Goal: Task Accomplishment & Management: Use online tool/utility

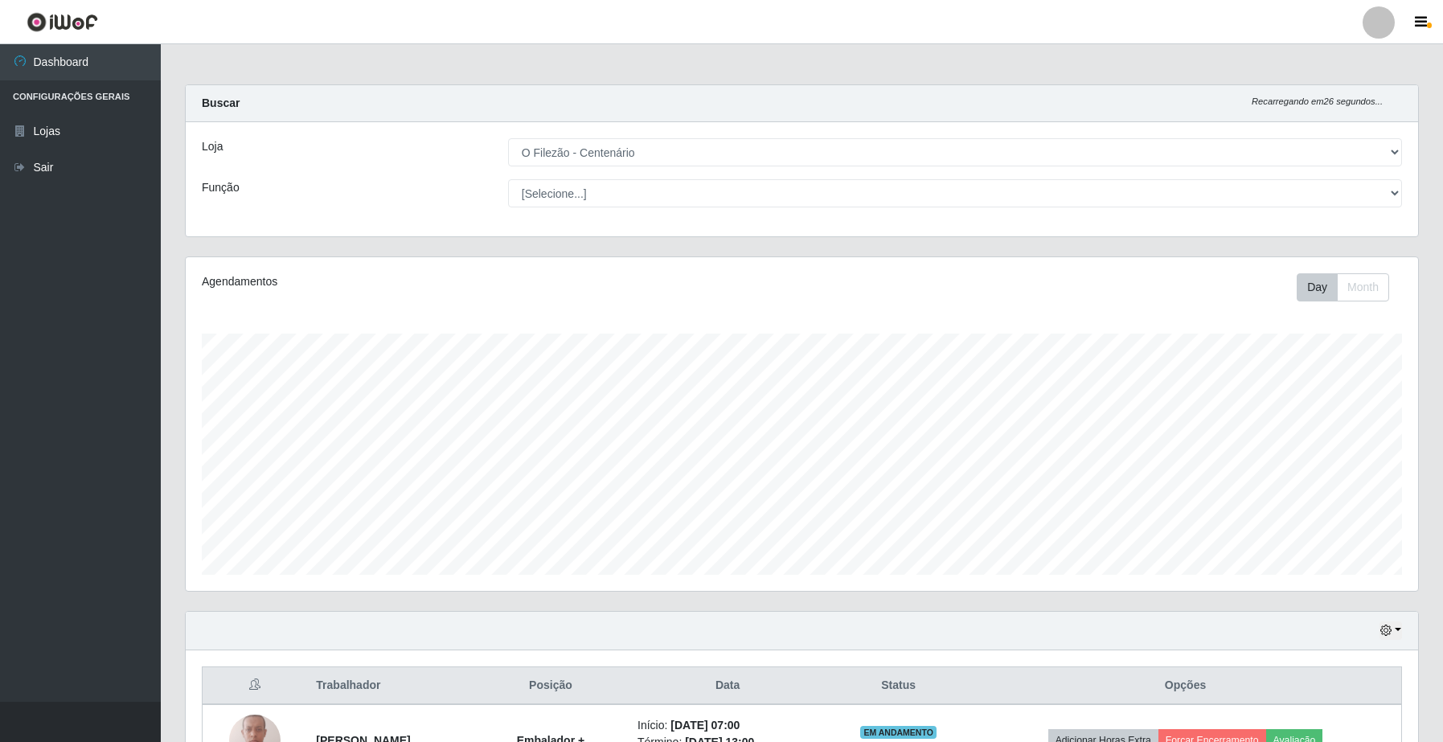
select select "203"
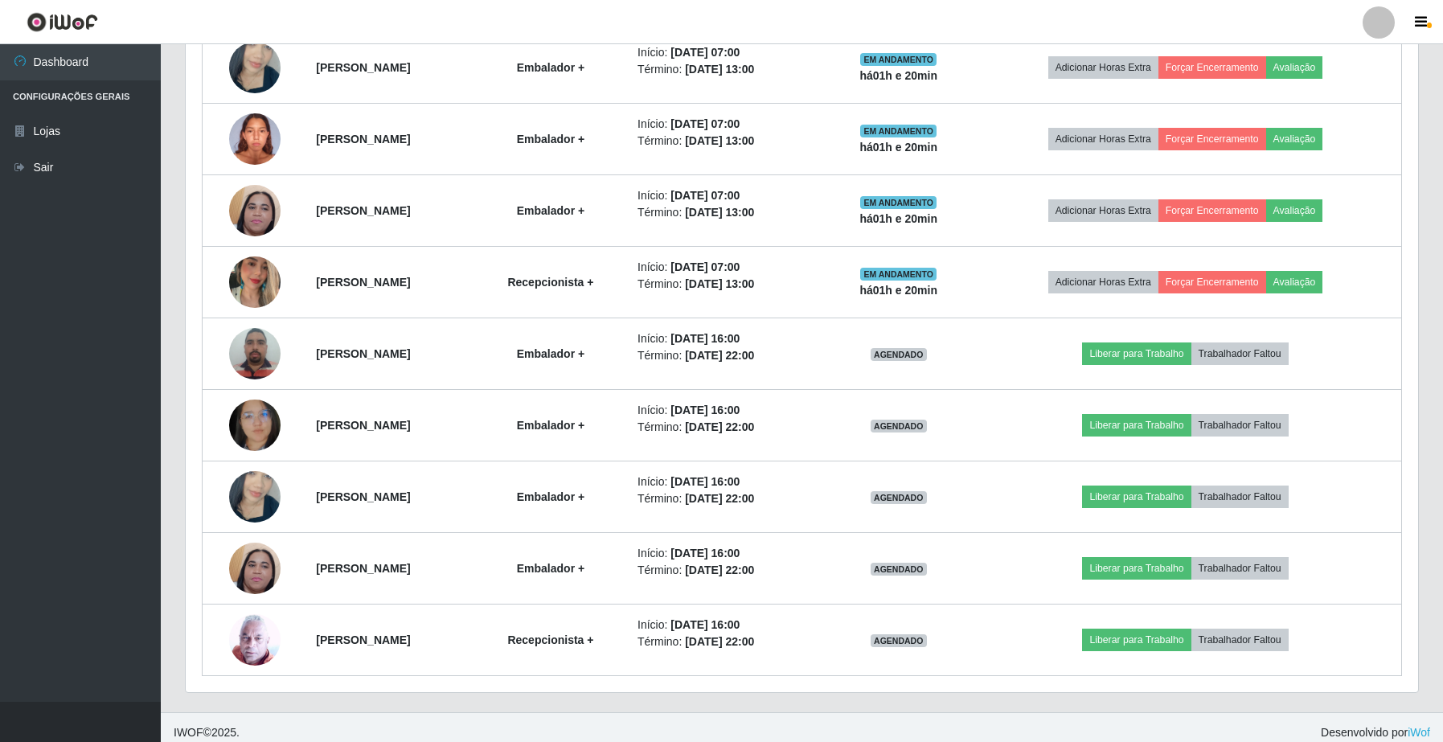
scroll to position [334, 1232]
drag, startPoint x: 230, startPoint y: 700, endPoint x: 0, endPoint y: 576, distance: 261.1
click at [88, 693] on div "Dashboard Configurações Gerais Lojas Sair Carregando... Buscar Recarregando em …" at bounding box center [721, 6] width 1443 height 1412
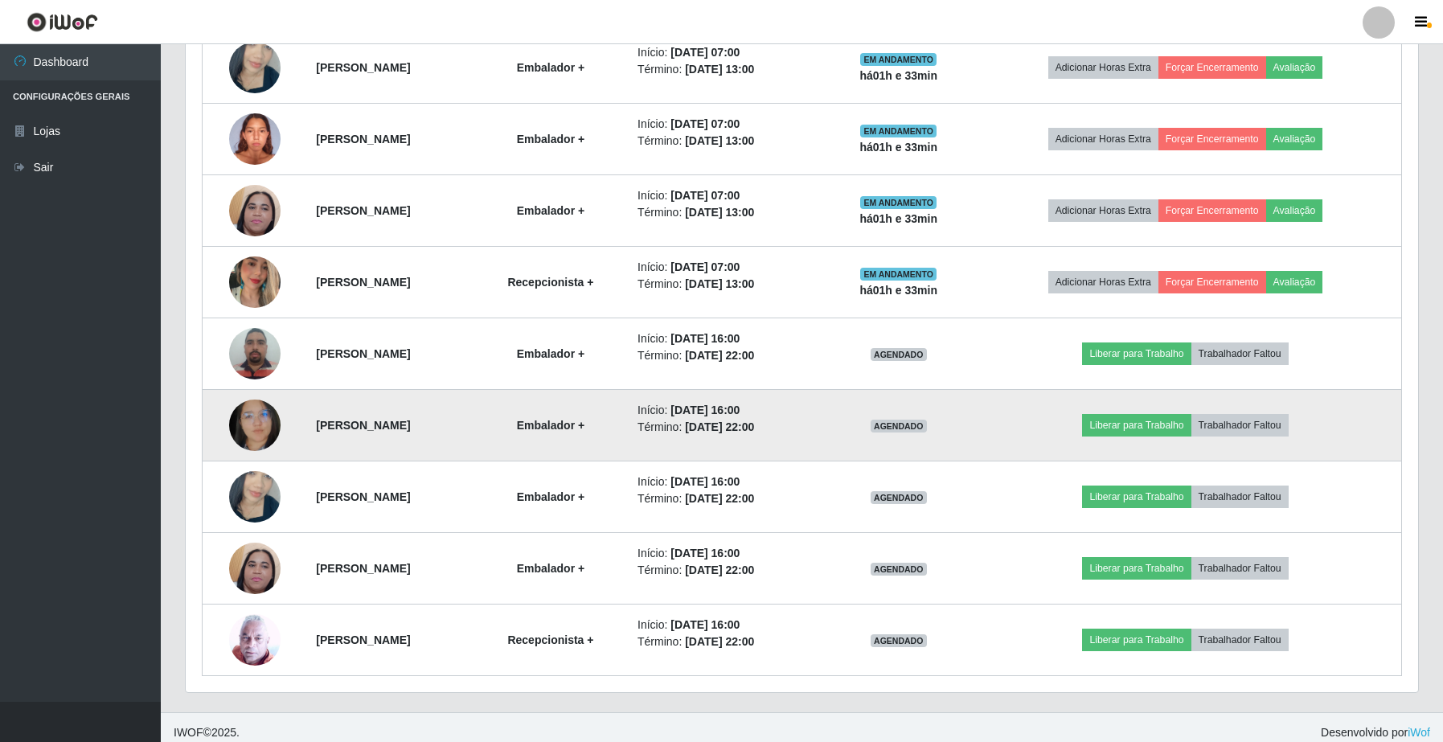
scroll to position [757, 0]
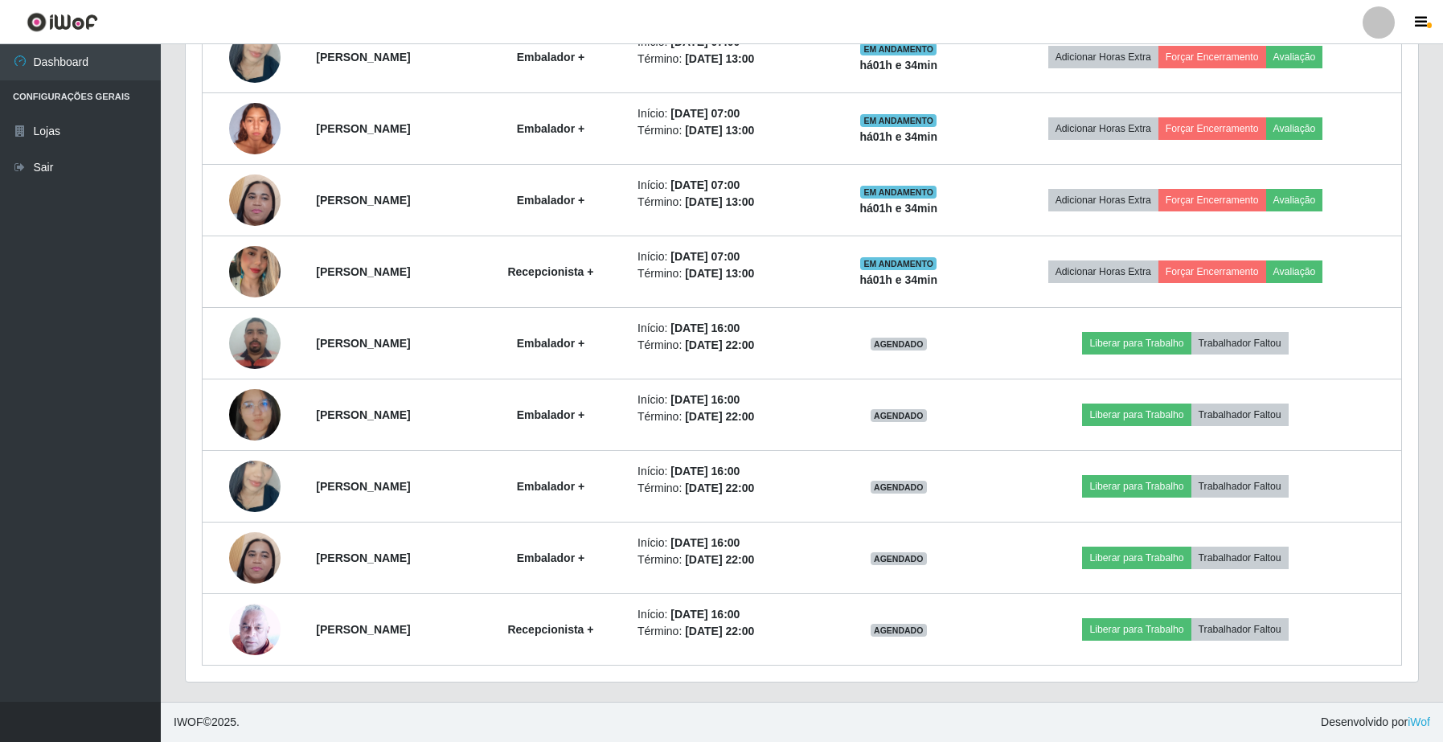
drag, startPoint x: 866, startPoint y: 431, endPoint x: 113, endPoint y: 264, distance: 771.6
click at [113, 264] on ul "Dashboard Configurações Gerais Lojas Sair" at bounding box center [80, 373] width 161 height 658
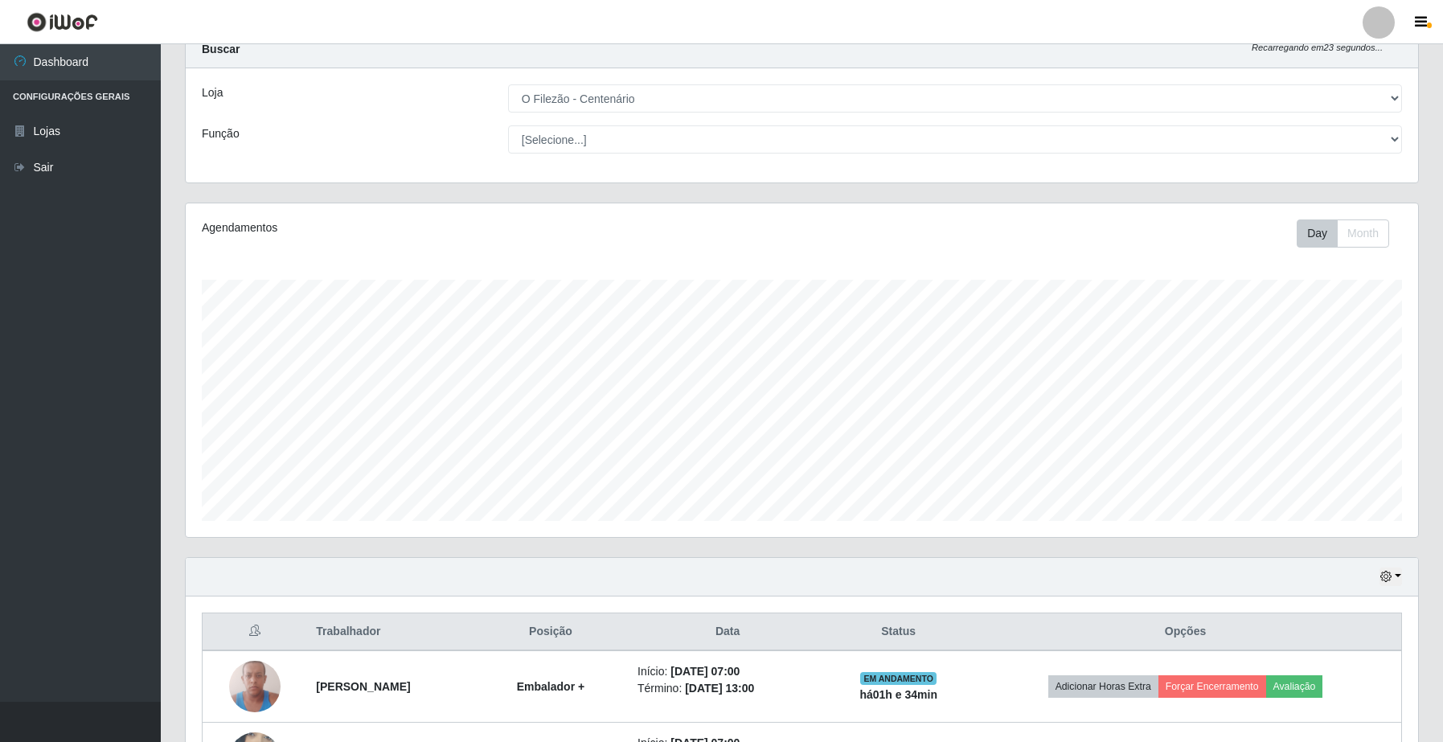
scroll to position [0, 0]
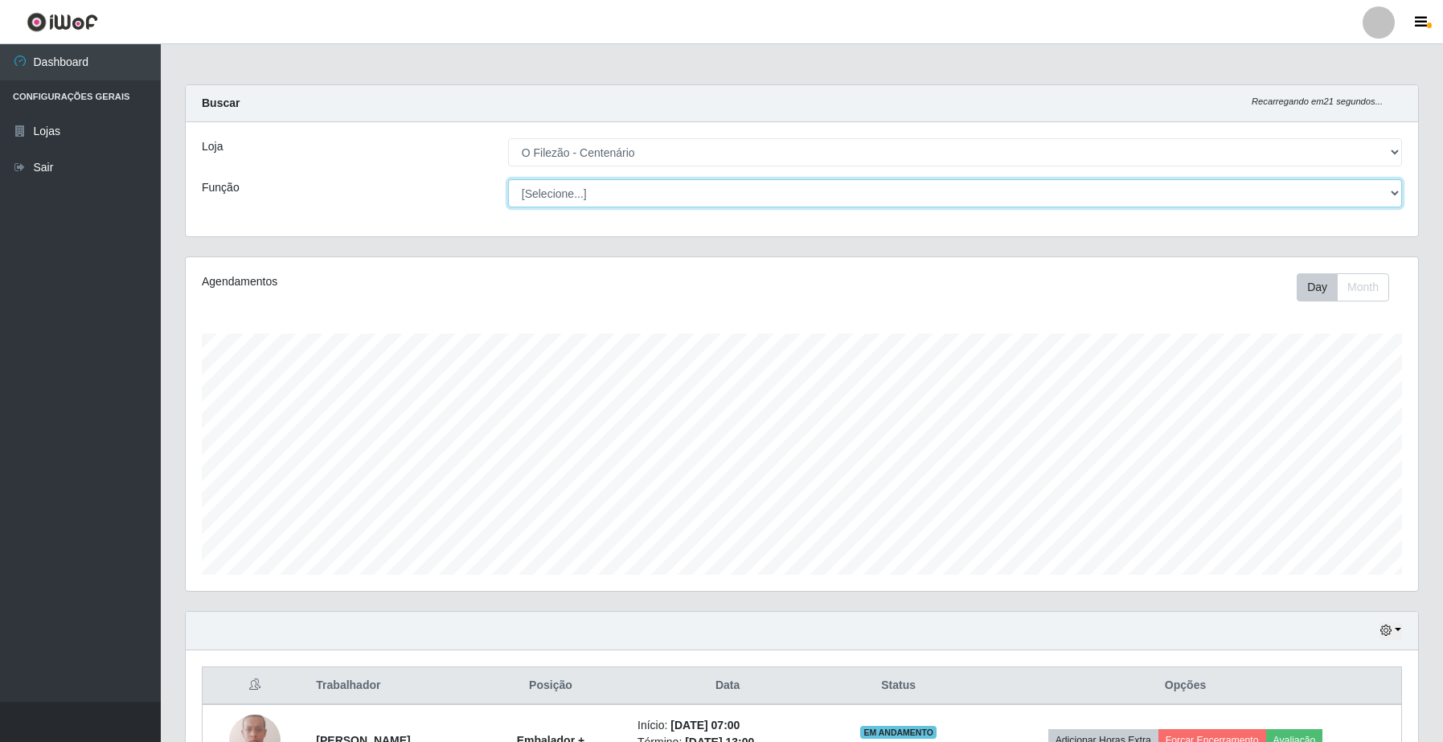
click at [629, 199] on select "[Selecione...] Auxiliar de Estacionamento Auxiliar de Estacionamento + Auxiliar…" at bounding box center [955, 193] width 894 height 28
click at [649, 206] on select "[Selecione...] Auxiliar de Estacionamento Auxiliar de Estacionamento + Auxiliar…" at bounding box center [955, 193] width 894 height 28
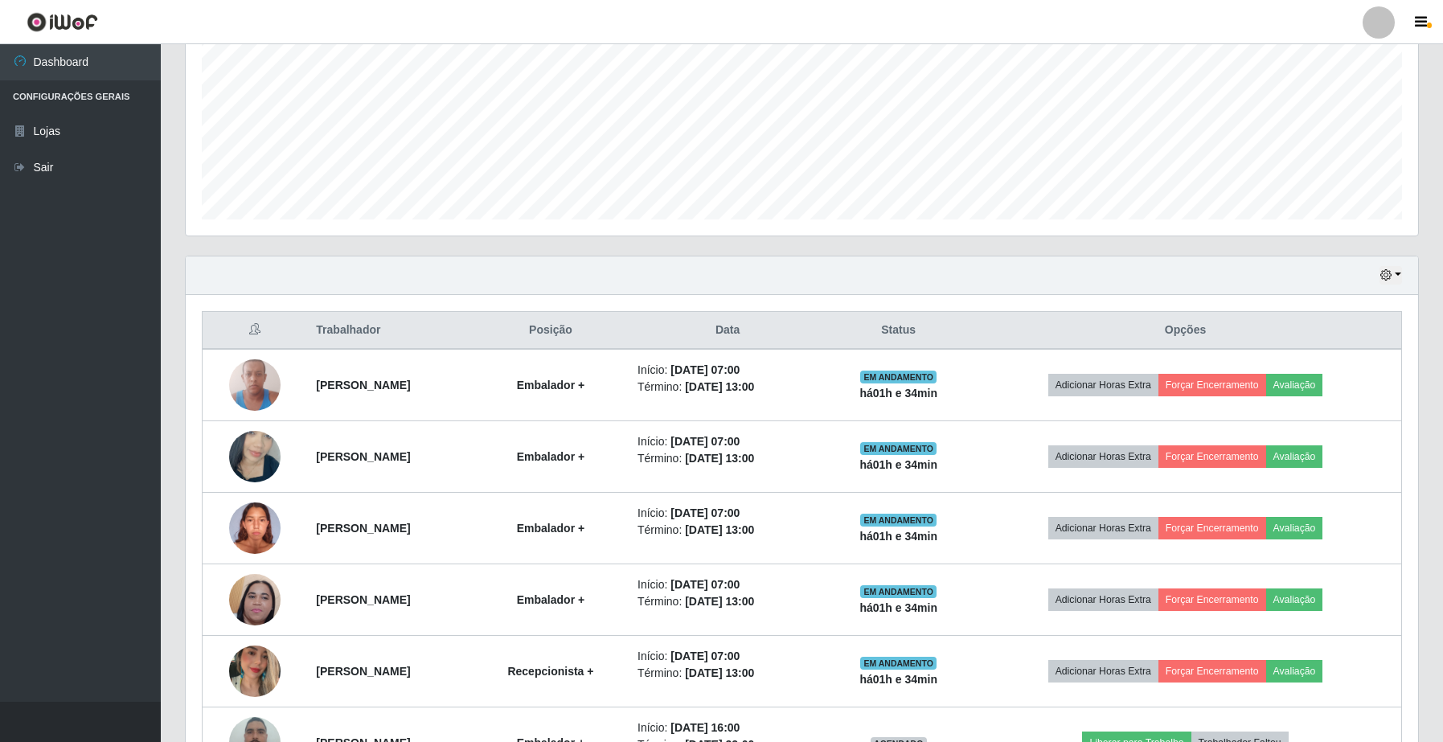
scroll to position [255, 0]
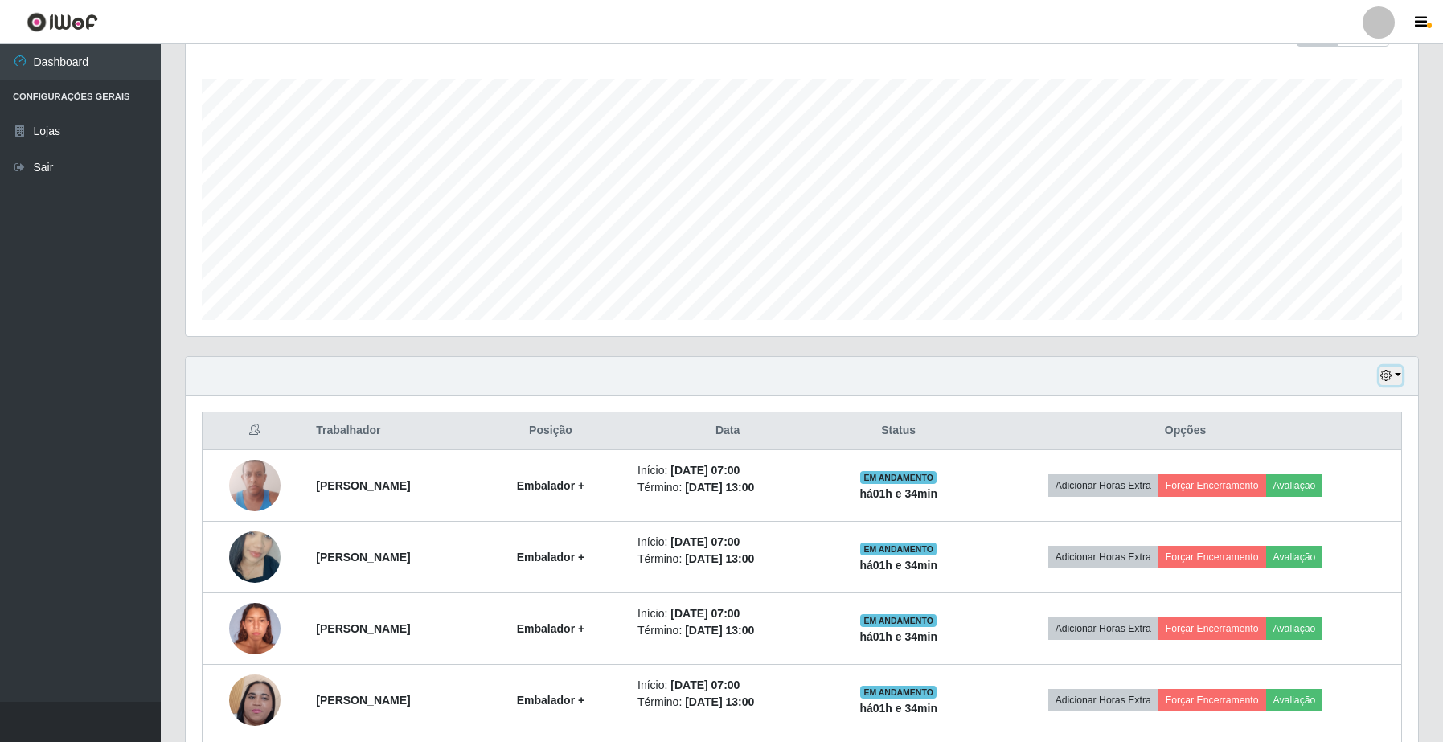
click at [1397, 376] on button "button" at bounding box center [1391, 376] width 23 height 18
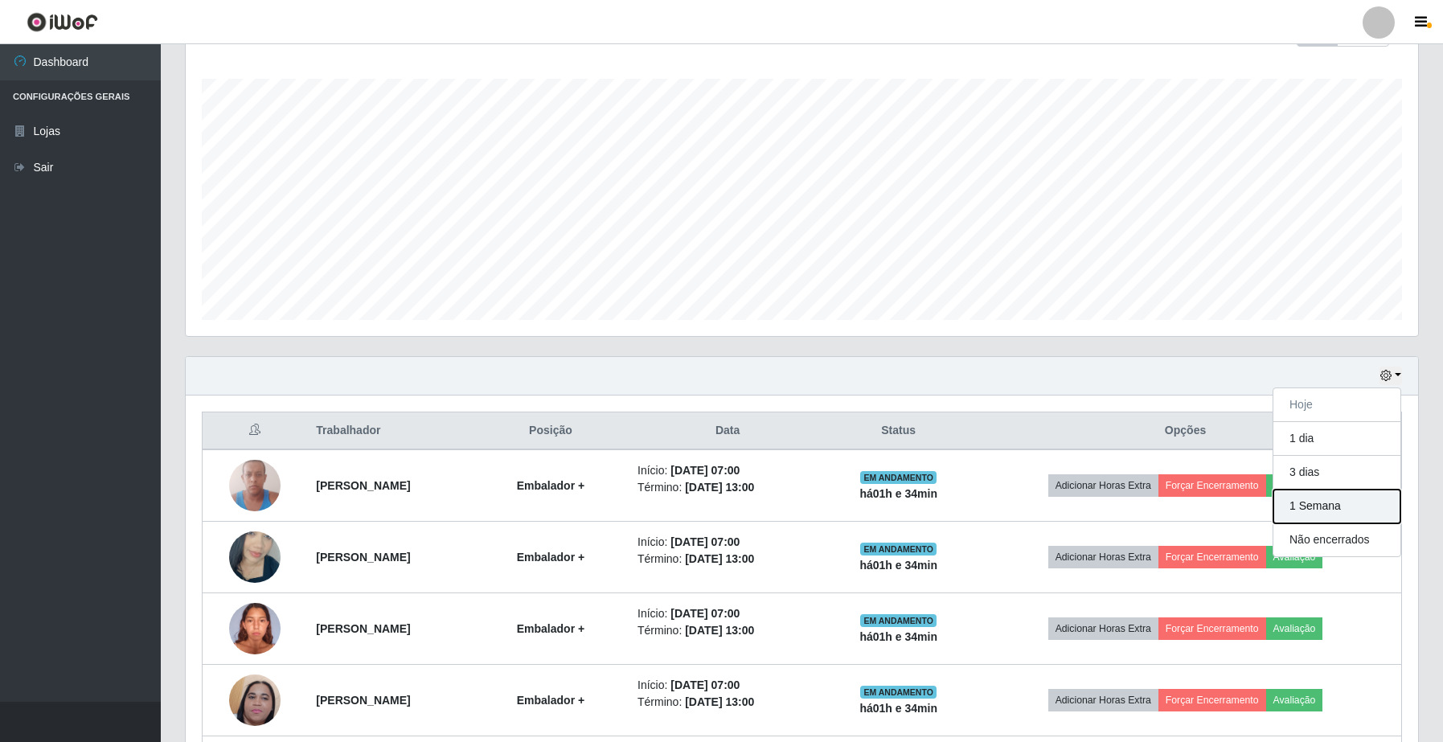
click at [1306, 519] on button "1 Semana" at bounding box center [1336, 507] width 127 height 34
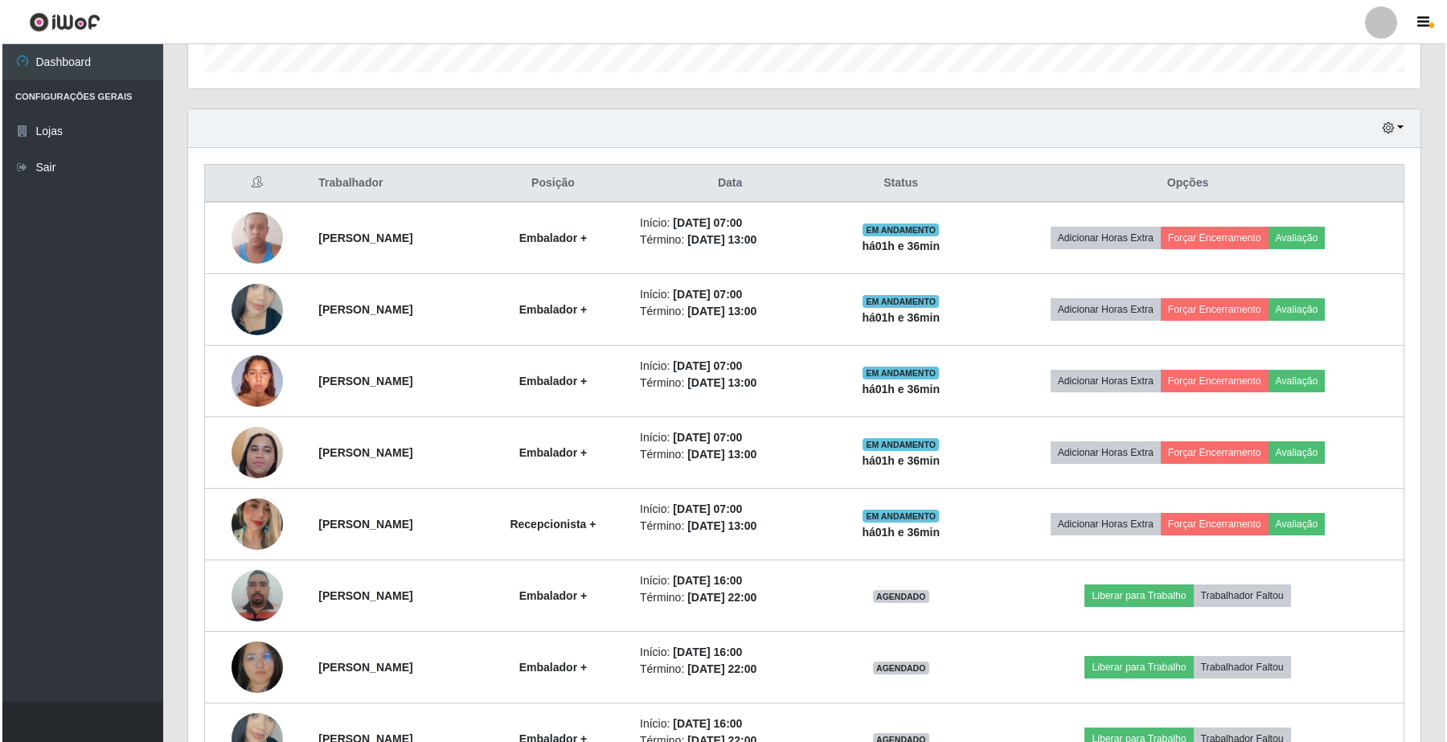
scroll to position [757, 0]
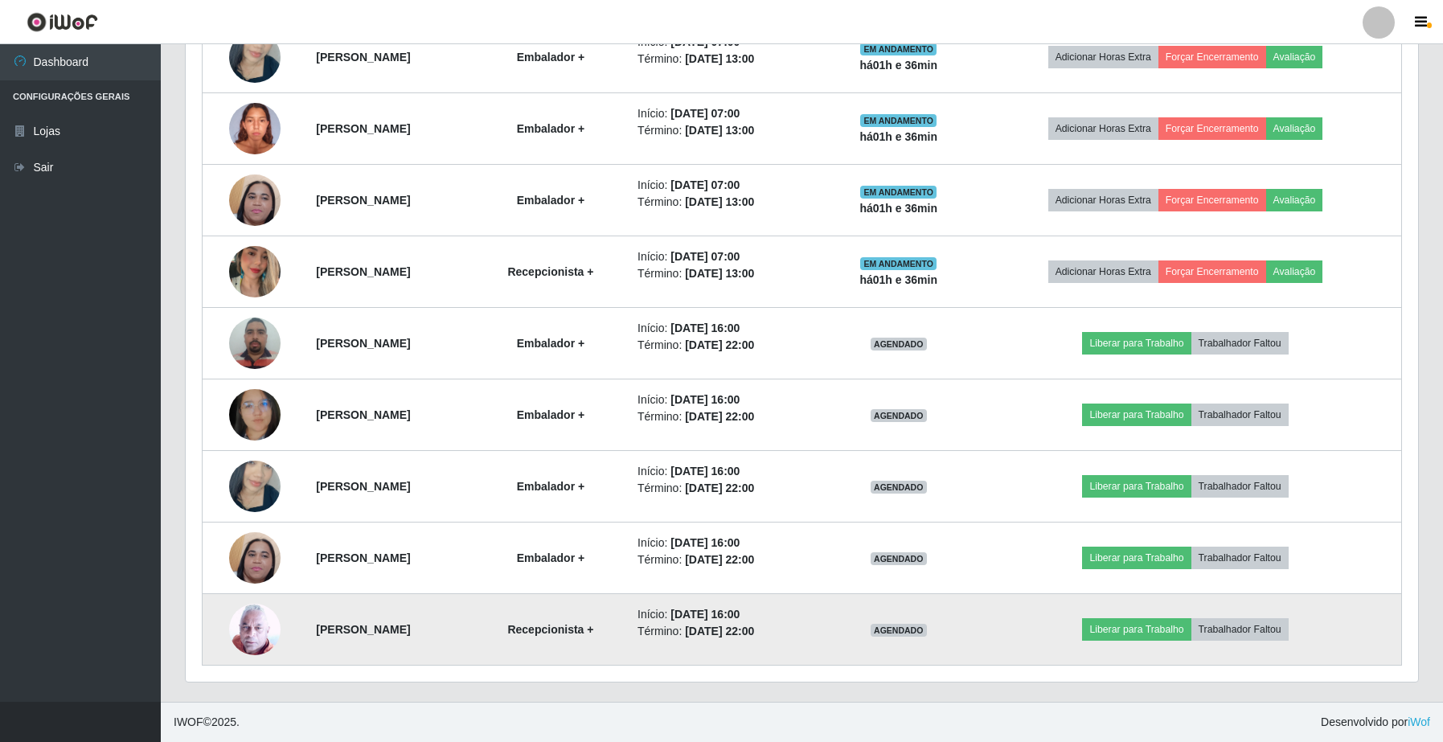
click at [239, 625] on img at bounding box center [254, 629] width 51 height 52
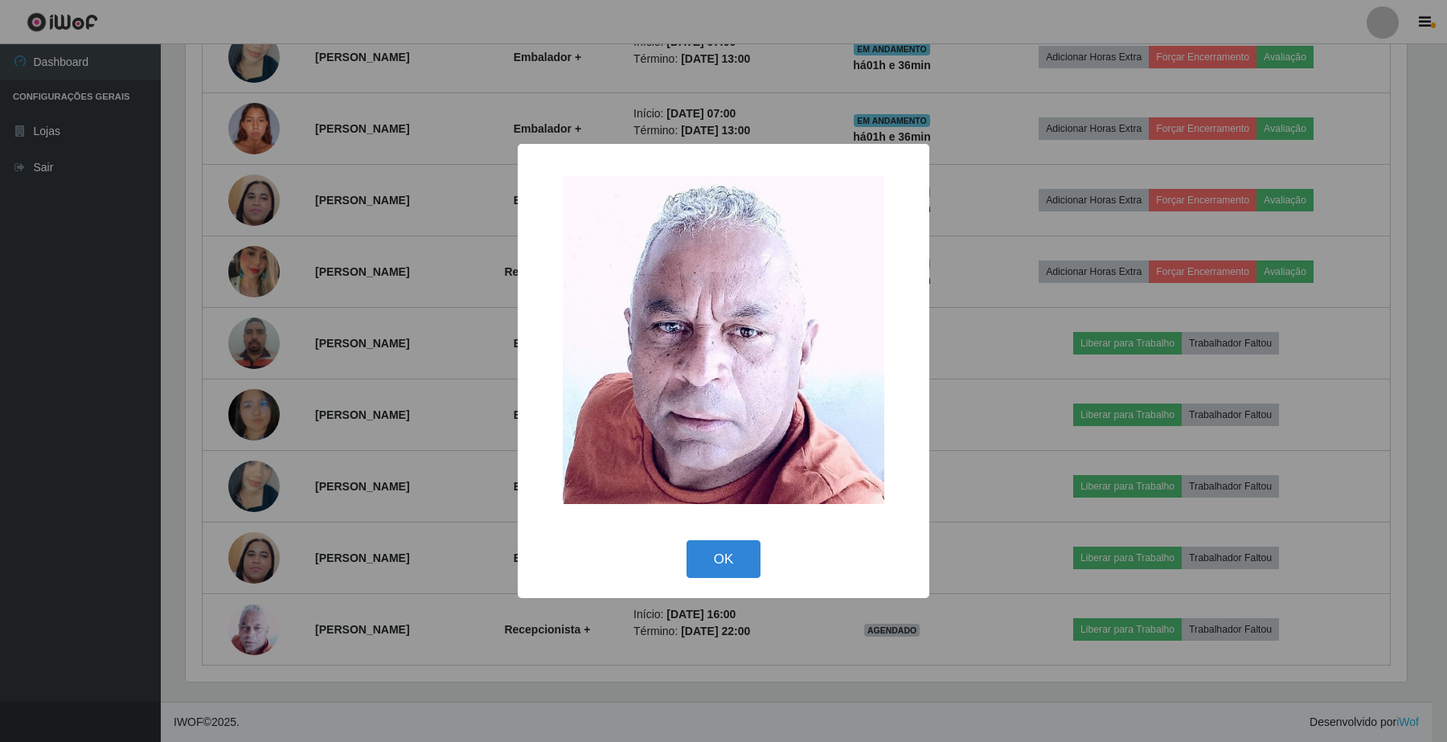
click at [237, 648] on div "× OK Cancel" at bounding box center [723, 371] width 1447 height 742
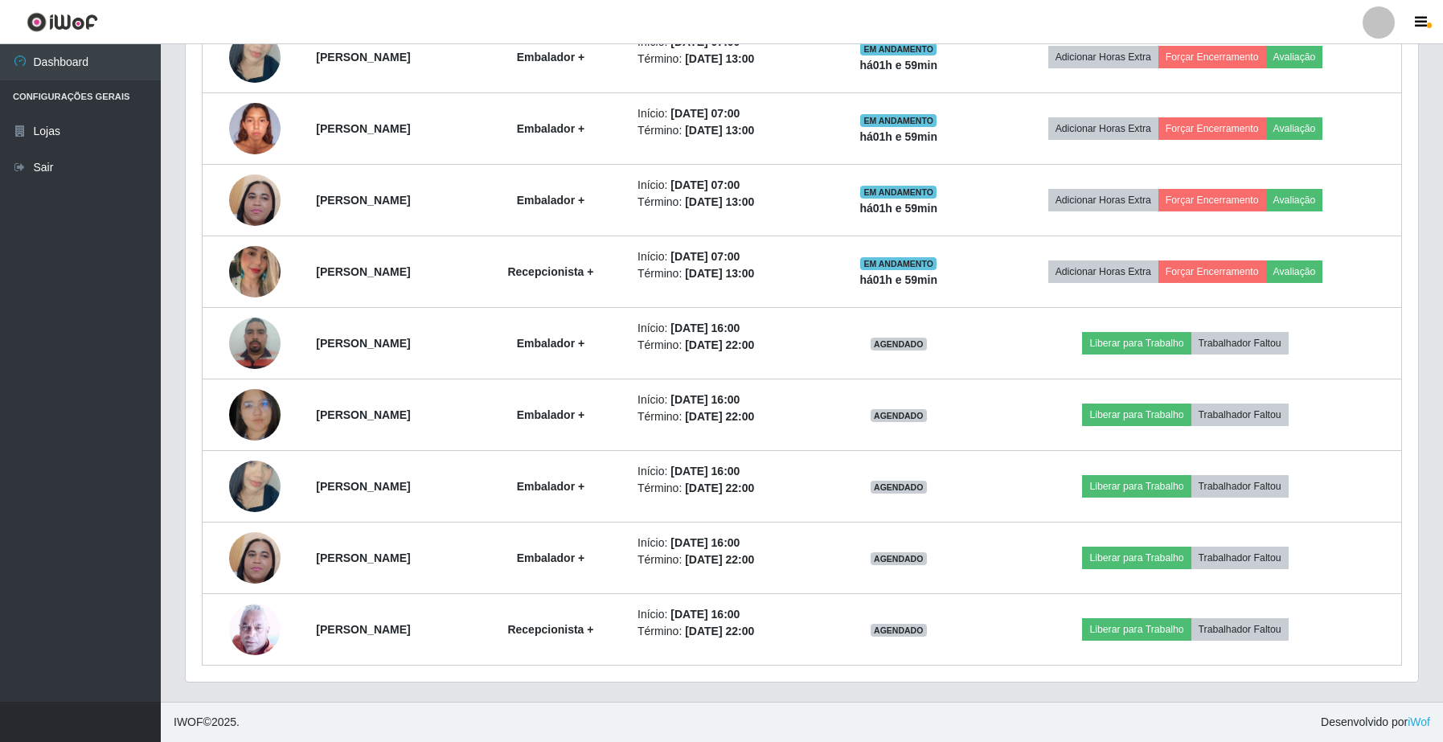
scroll to position [107, 0]
